Goal: Task Accomplishment & Management: Manage account settings

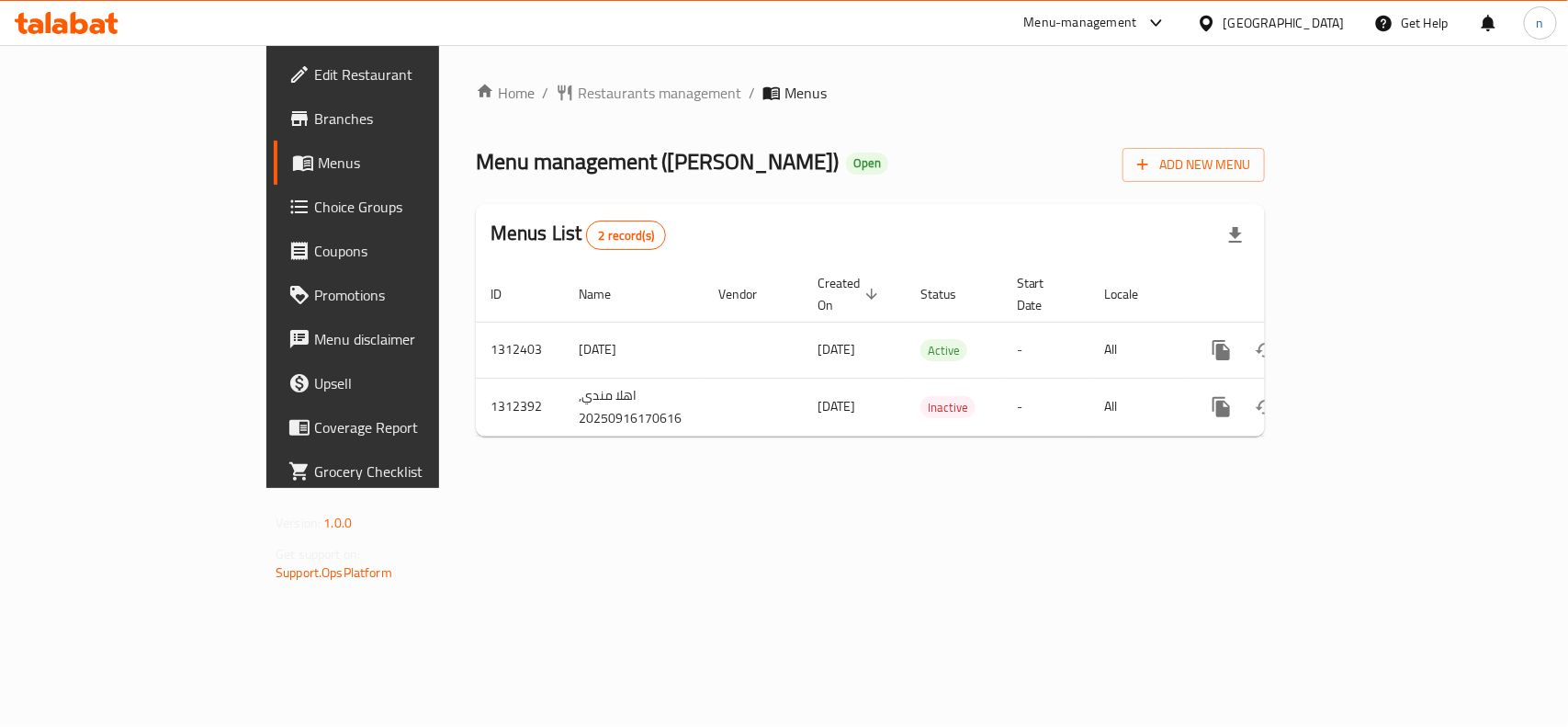
click at [314, 66] on span "Edit Restaurant" at bounding box center [413, 75] width 199 height 22
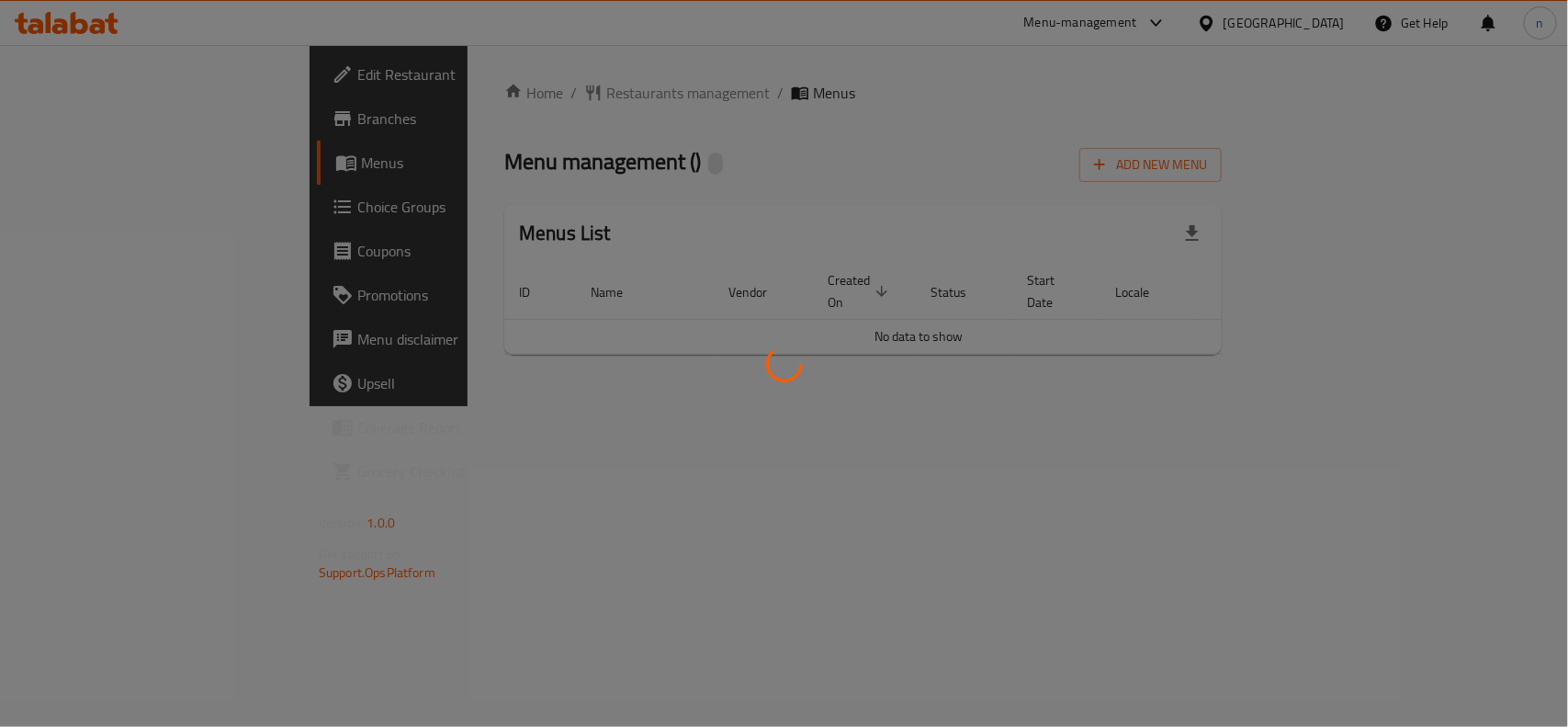
click at [451, 196] on div at bounding box center [784, 364] width 1568 height 727
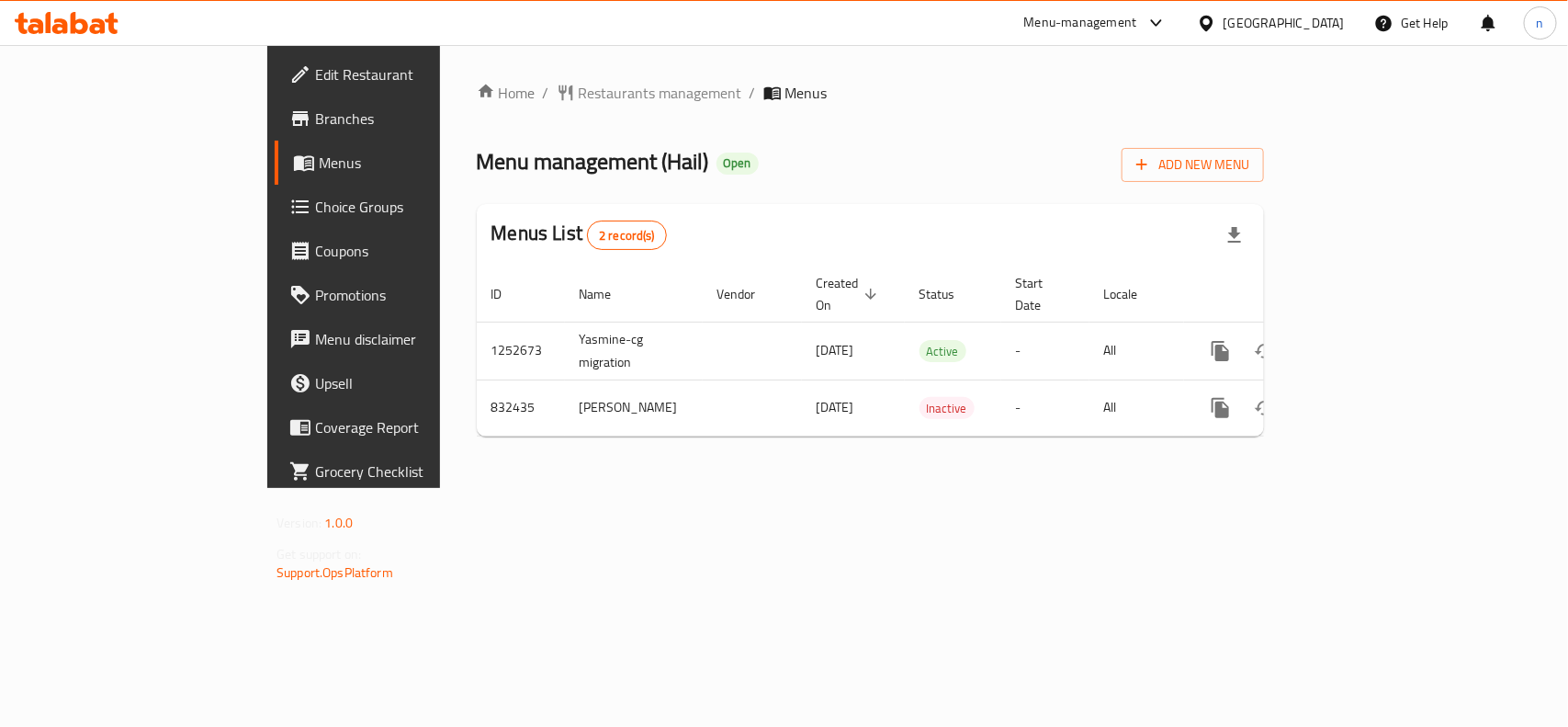
click at [315, 80] on span "Edit Restaurant" at bounding box center [414, 75] width 199 height 22
